Goal: Task Accomplishment & Management: Use online tool/utility

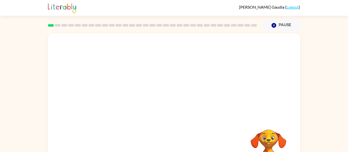
click at [215, 108] on div at bounding box center [174, 77] width 252 height 86
click at [291, 118] on div at bounding box center [174, 77] width 252 height 86
click at [58, 25] on rect at bounding box center [58, 25] width 6 height 3
click at [289, 97] on div at bounding box center [174, 77] width 252 height 86
click at [179, 119] on div at bounding box center [174, 106] width 252 height 145
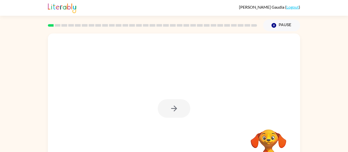
click at [180, 114] on div at bounding box center [174, 109] width 33 height 19
click at [183, 117] on button "button" at bounding box center [174, 109] width 33 height 19
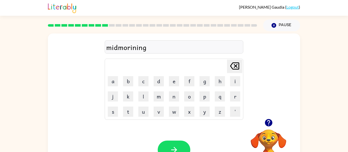
click at [132, 49] on div "midmorining" at bounding box center [173, 47] width 135 height 11
click at [133, 48] on div "midmorining" at bounding box center [173, 47] width 135 height 11
click at [235, 66] on icon at bounding box center [234, 66] width 9 height 7
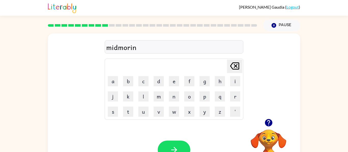
click at [235, 66] on icon at bounding box center [234, 66] width 9 height 7
type button "delete"
click at [271, 128] on button "button" at bounding box center [268, 123] width 13 height 13
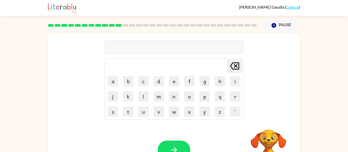
click at [265, 123] on video "Your browser must support playing .mp4 files to use Literably. Please try using…" at bounding box center [268, 147] width 51 height 51
click at [225, 134] on div "Your browser must support playing .mp4 files to use Literably. Please try using…" at bounding box center [174, 150] width 252 height 57
click at [270, 125] on icon "button" at bounding box center [267, 122] width 7 height 7
click at [269, 123] on icon "button" at bounding box center [268, 123] width 9 height 9
click at [270, 124] on icon "button" at bounding box center [267, 122] width 7 height 7
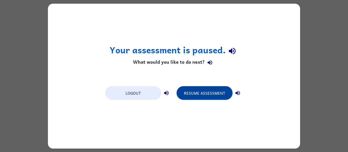
click at [193, 91] on button "Resume Assessment" at bounding box center [204, 93] width 56 height 14
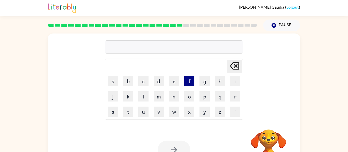
click at [191, 84] on button "f" at bounding box center [189, 81] width 10 height 10
click at [191, 93] on button "o" at bounding box center [189, 97] width 10 height 10
click at [141, 95] on button "l" at bounding box center [143, 97] width 10 height 10
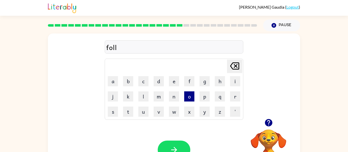
click at [191, 96] on button "o" at bounding box center [189, 97] width 10 height 10
click at [171, 111] on button "w" at bounding box center [174, 112] width 10 height 10
click at [182, 151] on button "button" at bounding box center [174, 150] width 33 height 19
